Goal: Task Accomplishment & Management: Manage account settings

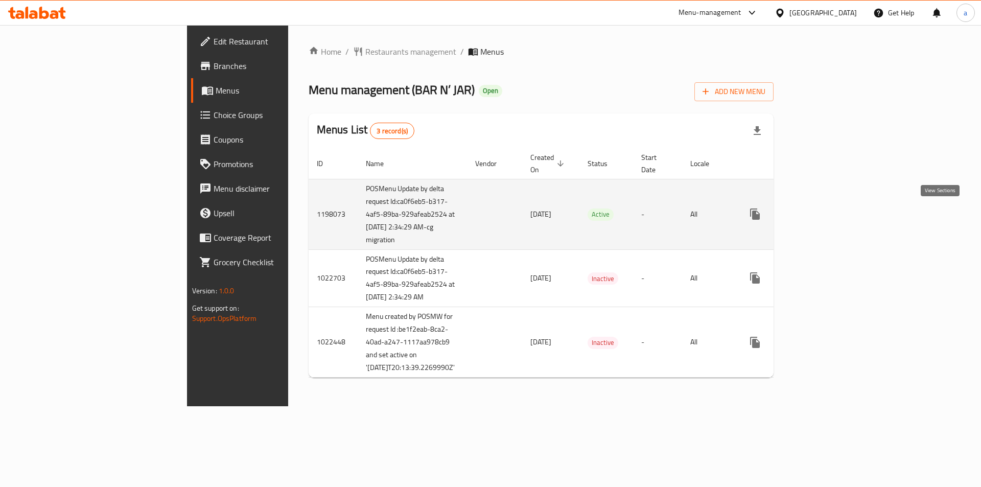
click at [841, 217] on link "enhanced table" at bounding box center [829, 214] width 25 height 25
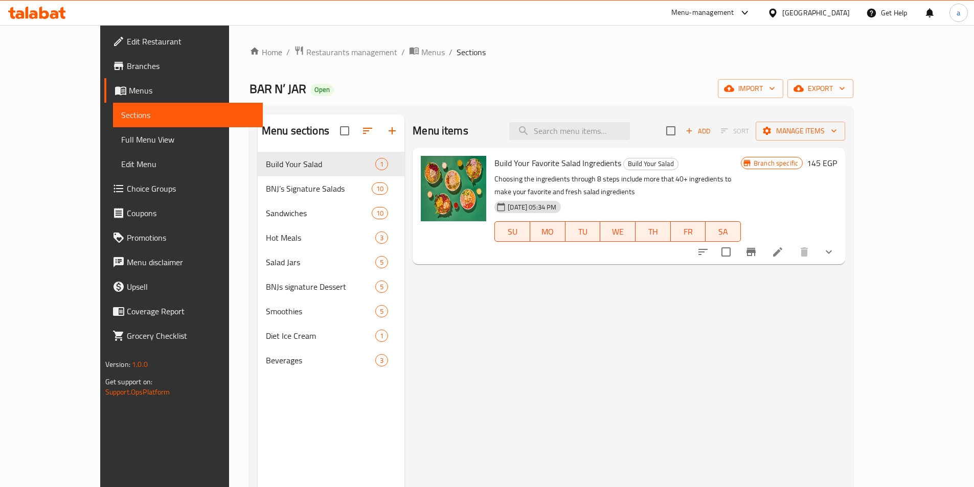
click at [104, 195] on link "Choice Groups" at bounding box center [183, 188] width 158 height 25
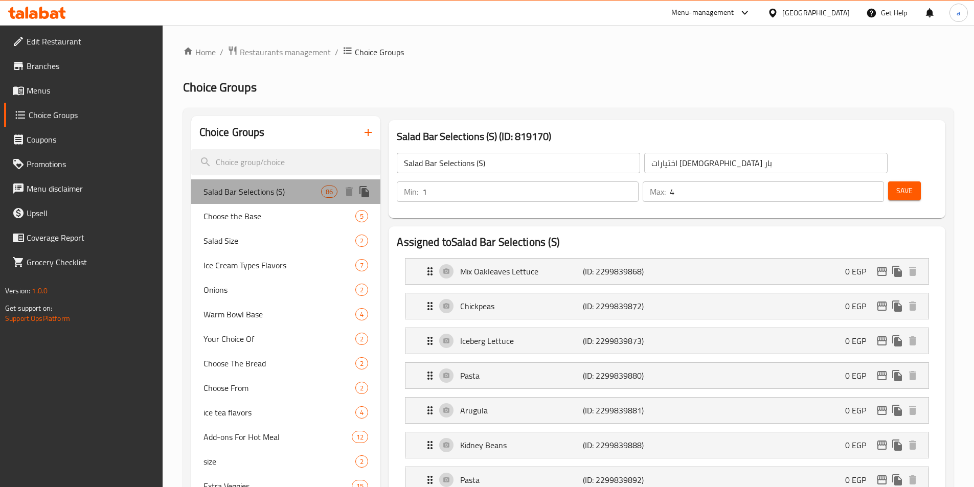
click at [246, 197] on span "Salad Bar Selections (S)" at bounding box center [262, 192] width 118 height 12
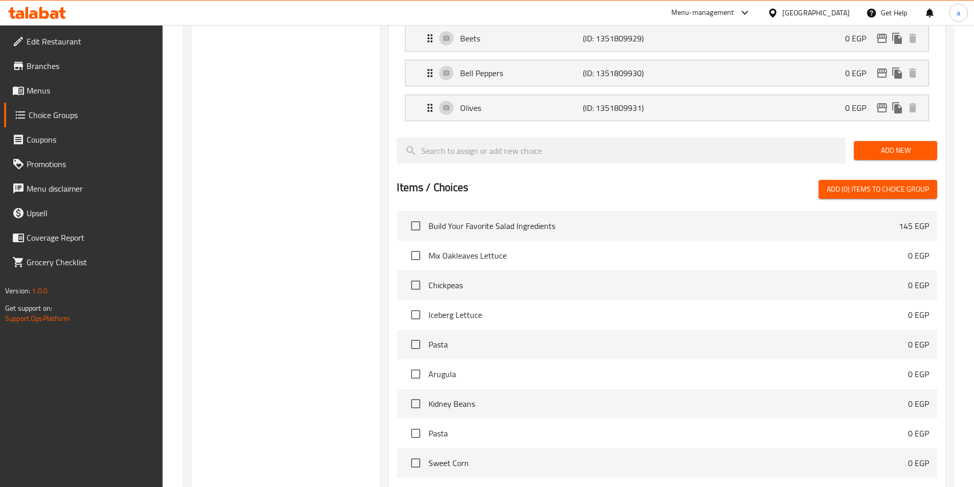
scroll to position [3214, 0]
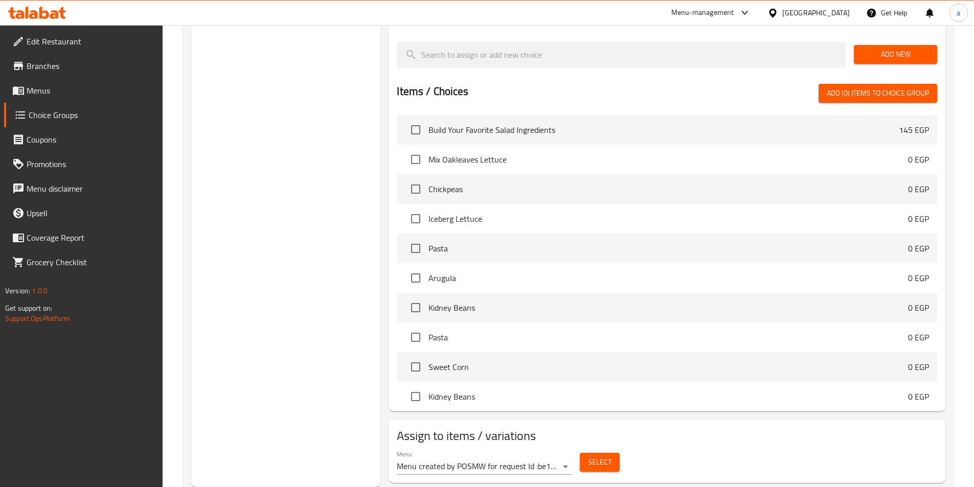
click at [591, 456] on span "Select" at bounding box center [600, 462] width 24 height 13
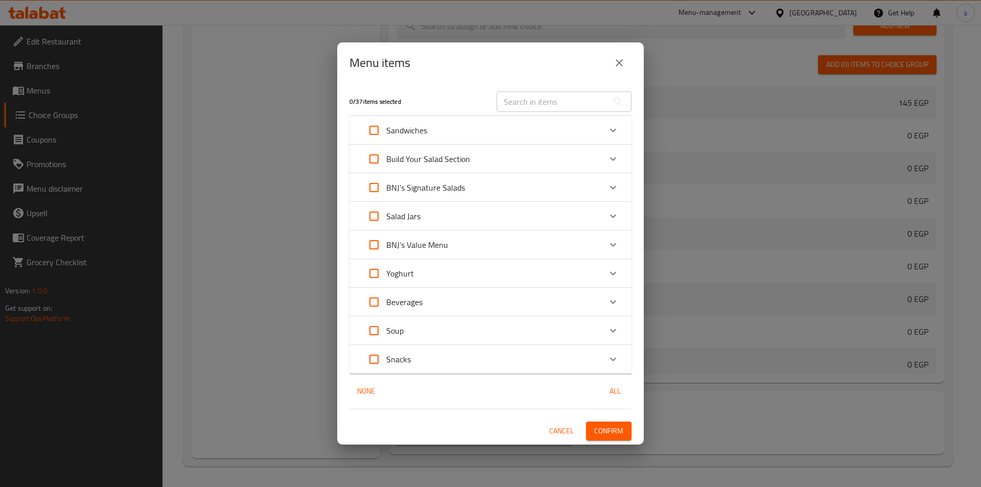
click at [618, 63] on icon "close" at bounding box center [619, 62] width 7 height 7
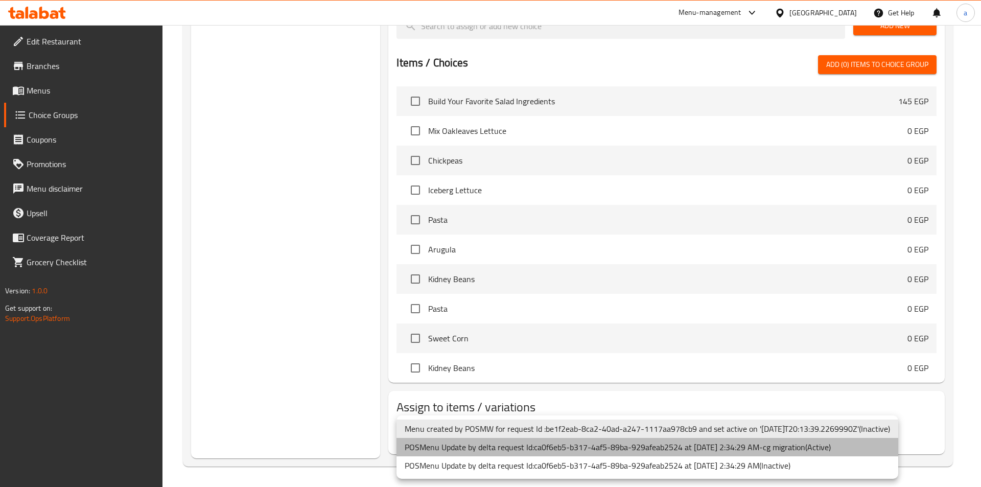
click at [569, 444] on li "POSMenu Update by delta request Id:ca0f6eb5-b317-4af5-89ba-929afeab2524 at [DAT…" at bounding box center [648, 447] width 502 height 18
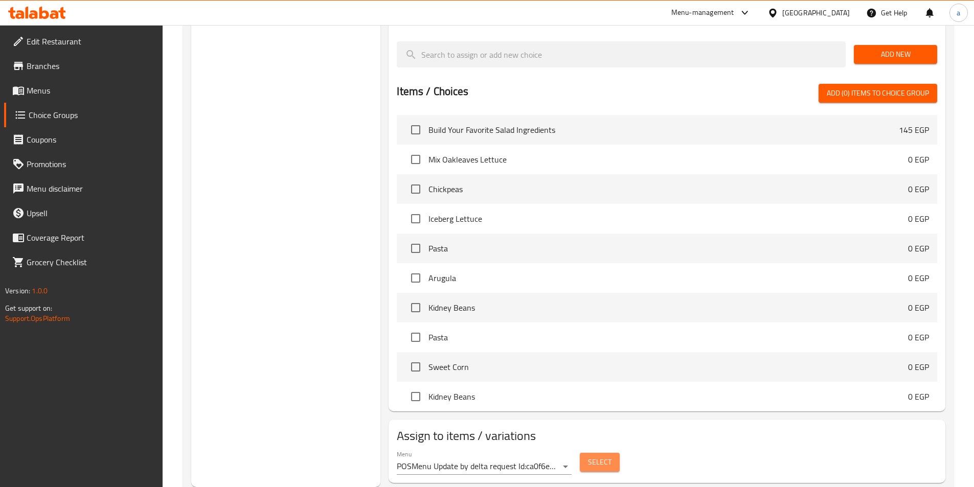
click at [599, 456] on span "Select" at bounding box center [600, 462] width 24 height 13
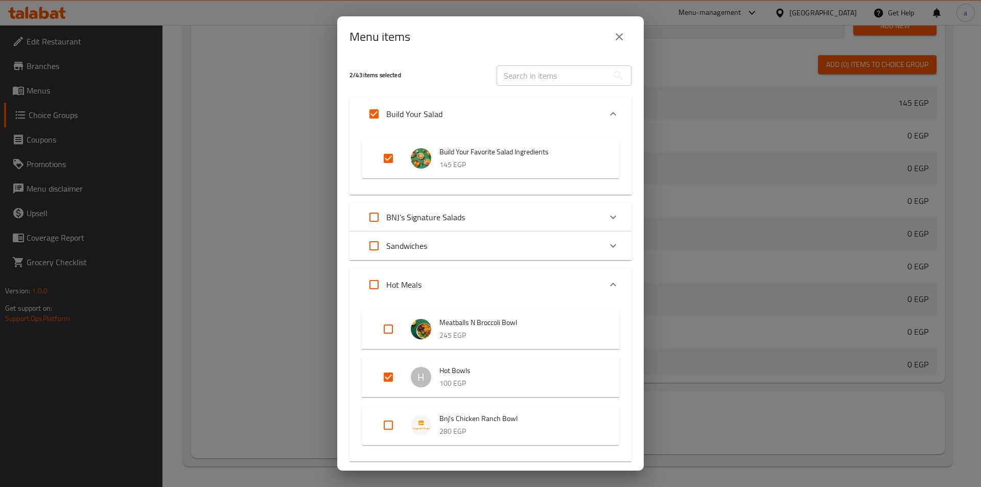
click at [624, 36] on icon "close" at bounding box center [619, 37] width 12 height 12
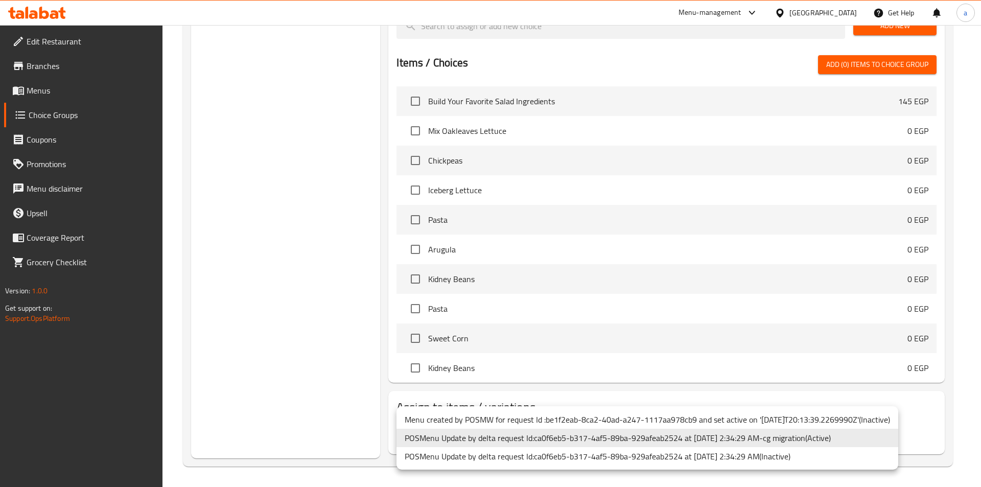
click at [321, 336] on div at bounding box center [490, 243] width 981 height 487
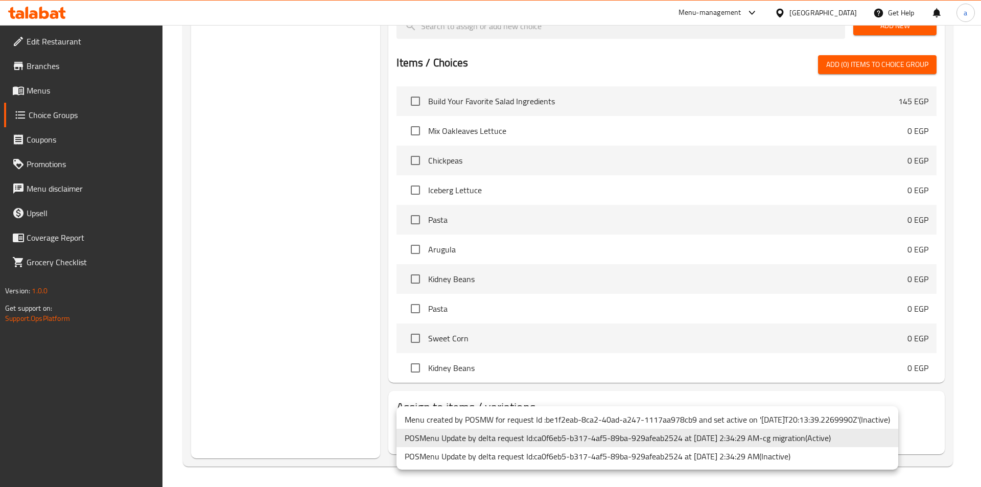
click at [501, 432] on li "POSMenu Update by delta request Id:ca0f6eb5-b317-4af5-89ba-929afeab2524 at [DAT…" at bounding box center [648, 438] width 502 height 18
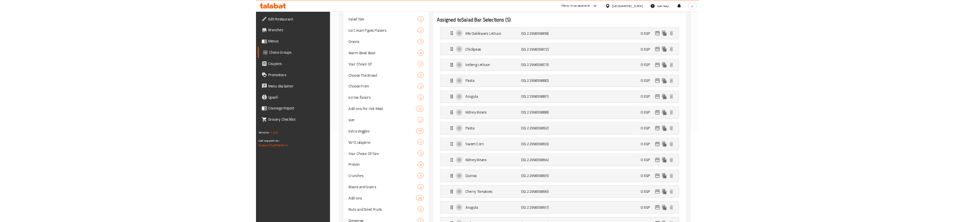
scroll to position [0, 0]
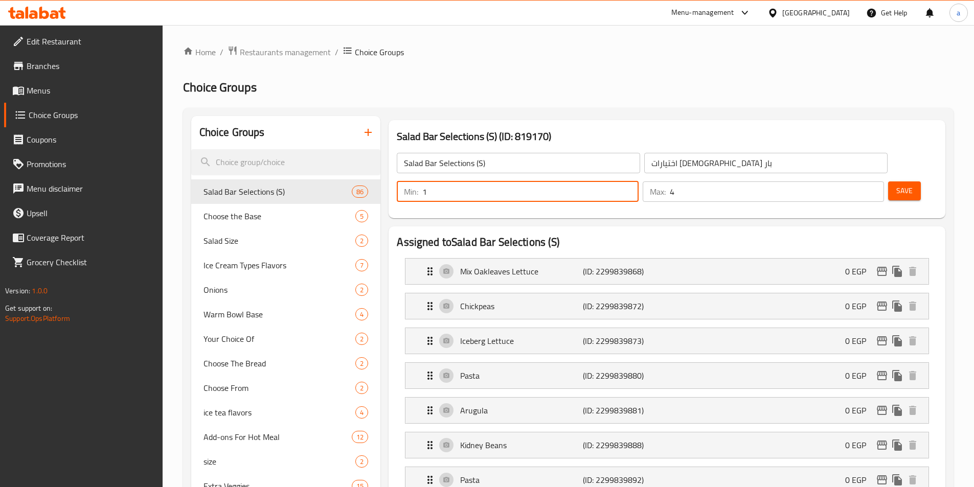
click at [638, 181] on input "1" at bounding box center [530, 191] width 216 height 20
click at [811, 131] on h3 "Salad Bar Selections (S) (ID: 819170)" at bounding box center [667, 136] width 540 height 16
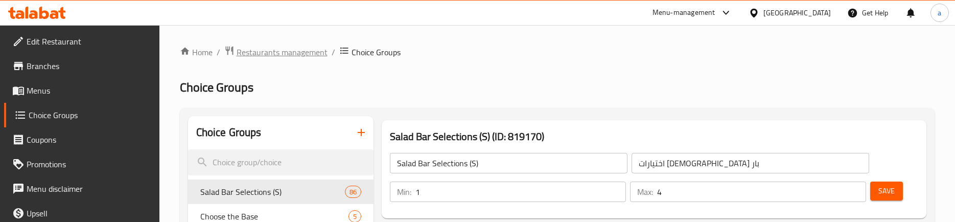
click at [280, 50] on span "Restaurants management" at bounding box center [282, 52] width 91 height 12
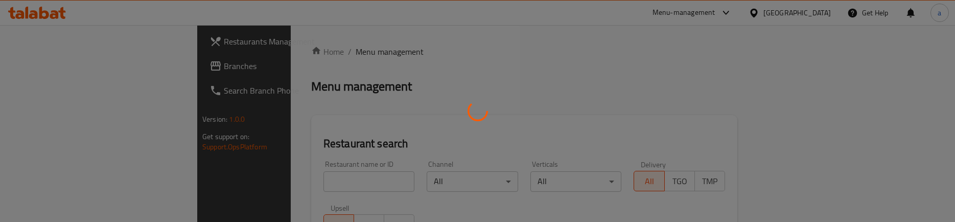
click at [48, 64] on div at bounding box center [477, 111] width 955 height 222
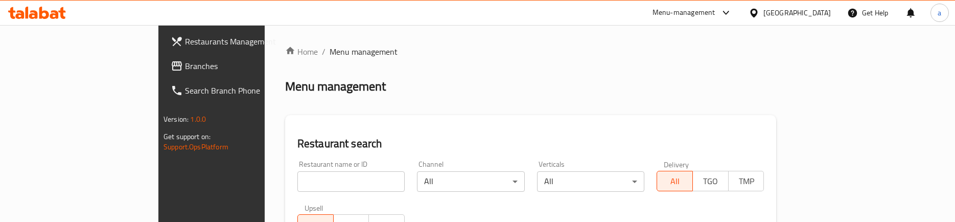
click at [185, 64] on span "Branches" at bounding box center [247, 66] width 125 height 12
